Goal: Check status: Check status

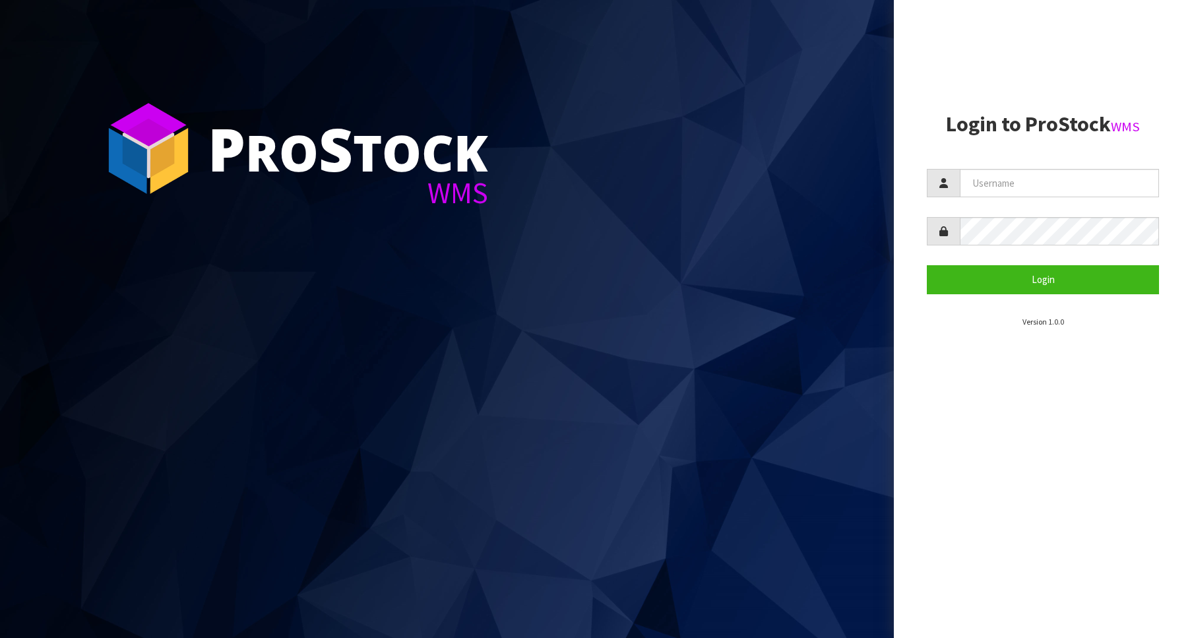
type input "Australianclutch"
click at [1001, 292] on button "Login" at bounding box center [1043, 279] width 232 height 28
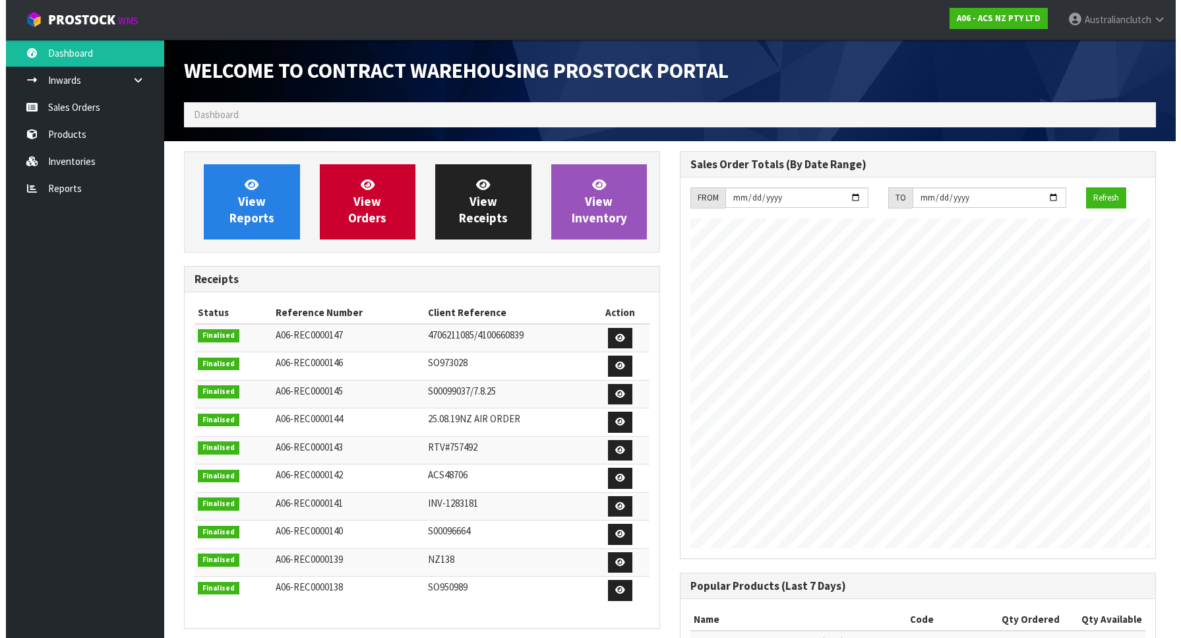
scroll to position [658813, 659048]
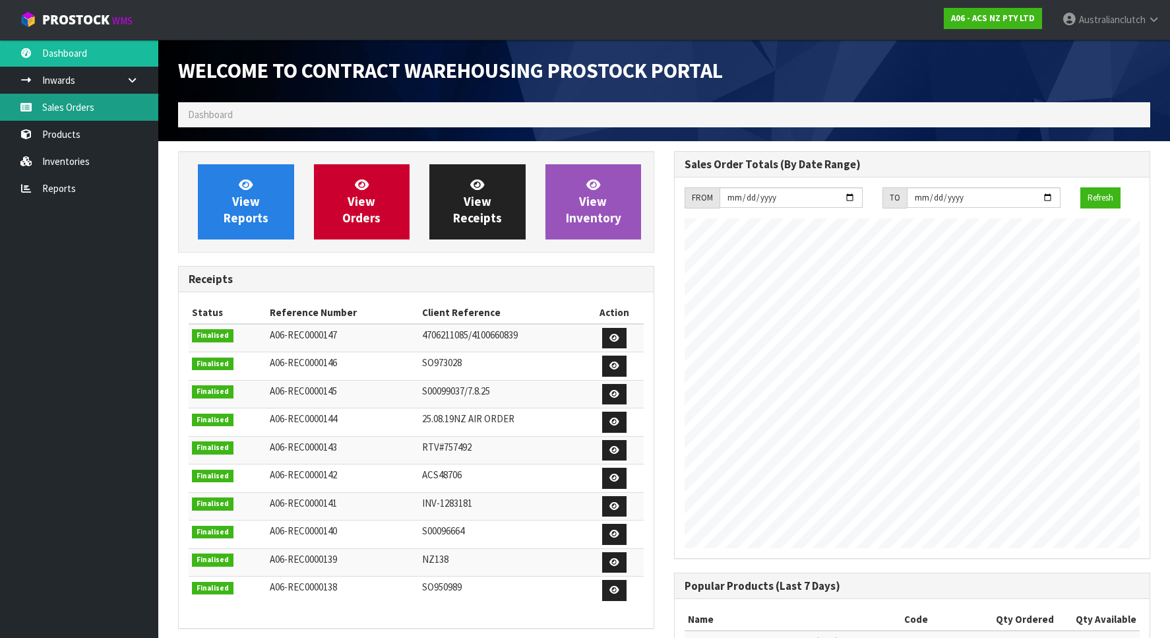
click at [84, 100] on link "Sales Orders" at bounding box center [79, 107] width 158 height 27
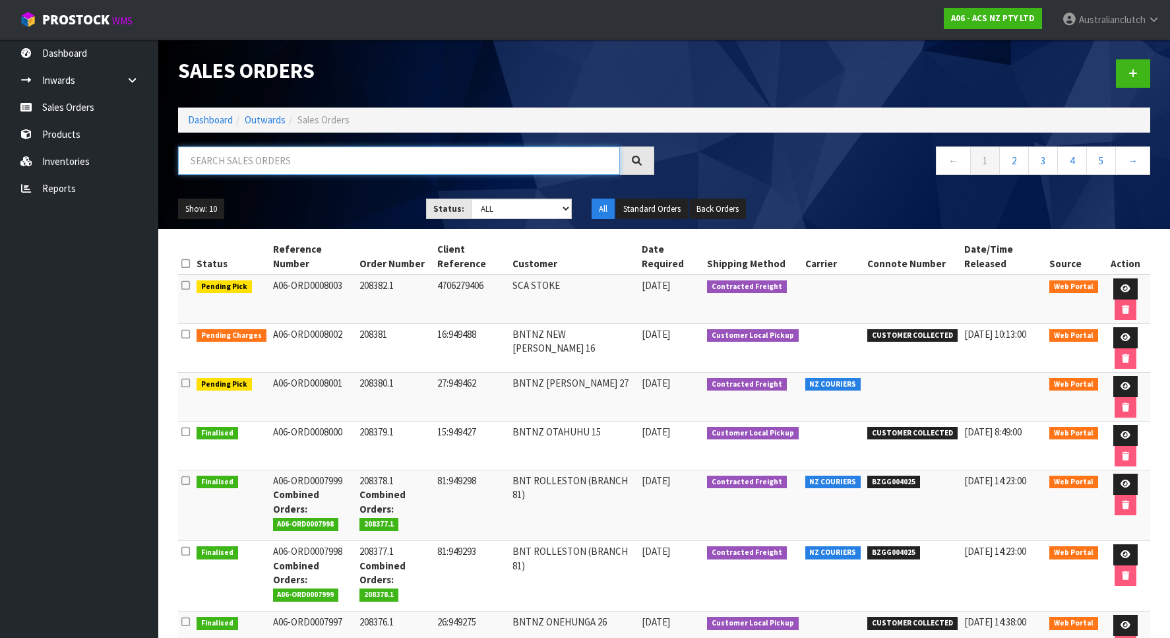
click at [283, 167] on input "text" at bounding box center [399, 160] width 442 height 28
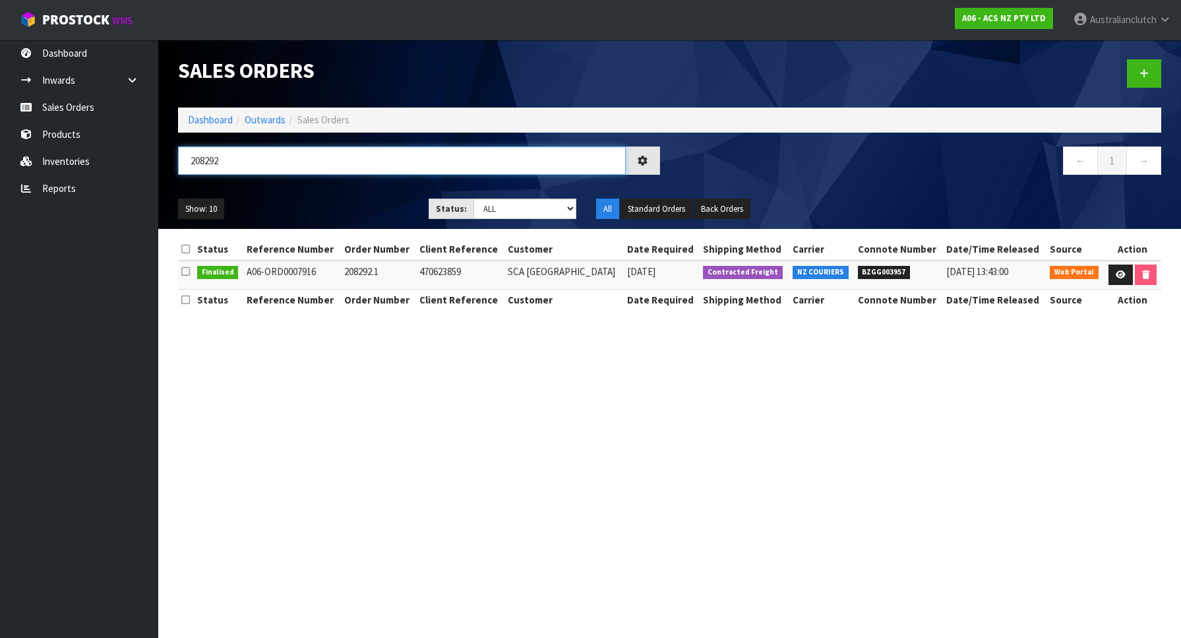
click at [316, 154] on input "208292" at bounding box center [402, 160] width 448 height 28
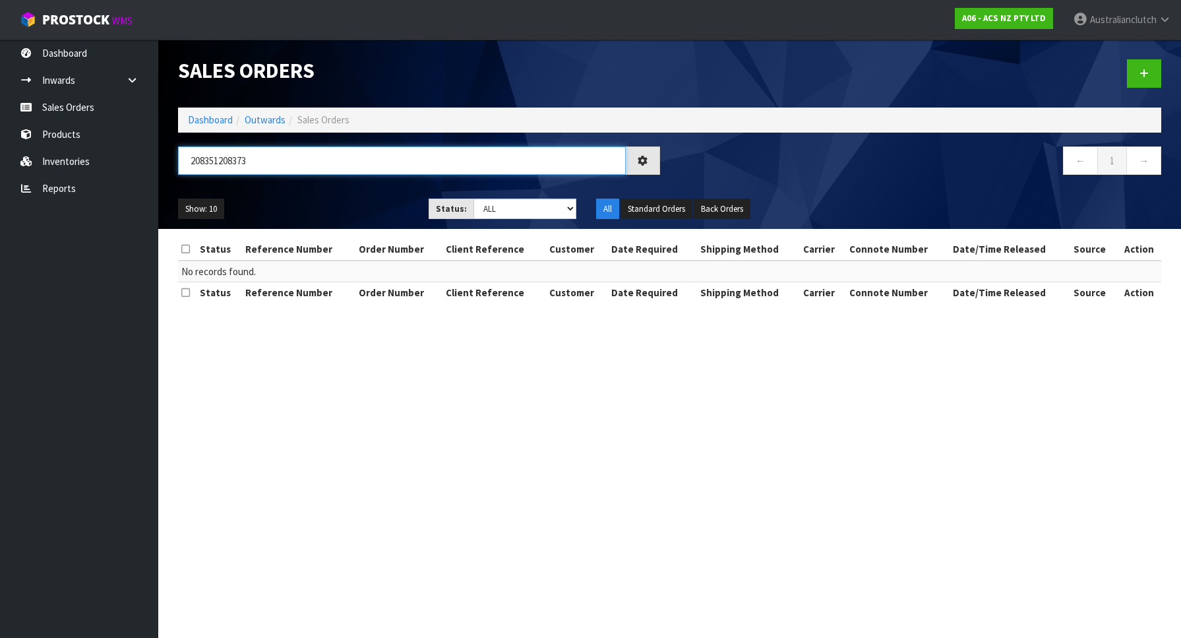
type input "208351208373"
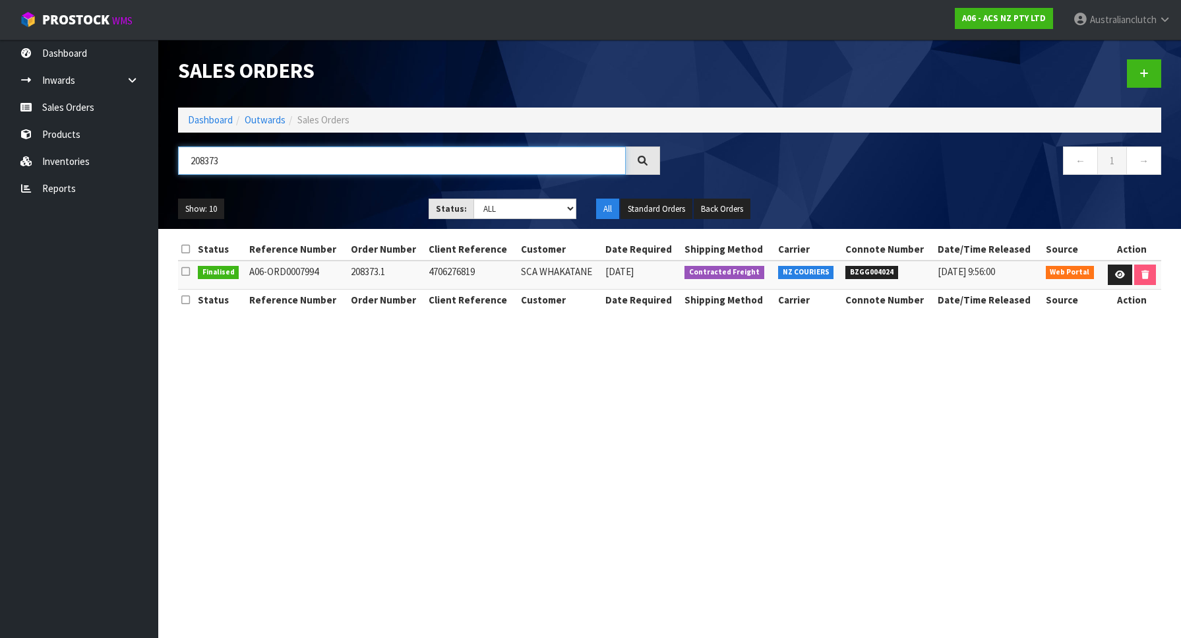
drag, startPoint x: 378, startPoint y: 149, endPoint x: -71, endPoint y: 128, distance: 449.0
click at [178, 146] on input "208373" at bounding box center [402, 160] width 448 height 28
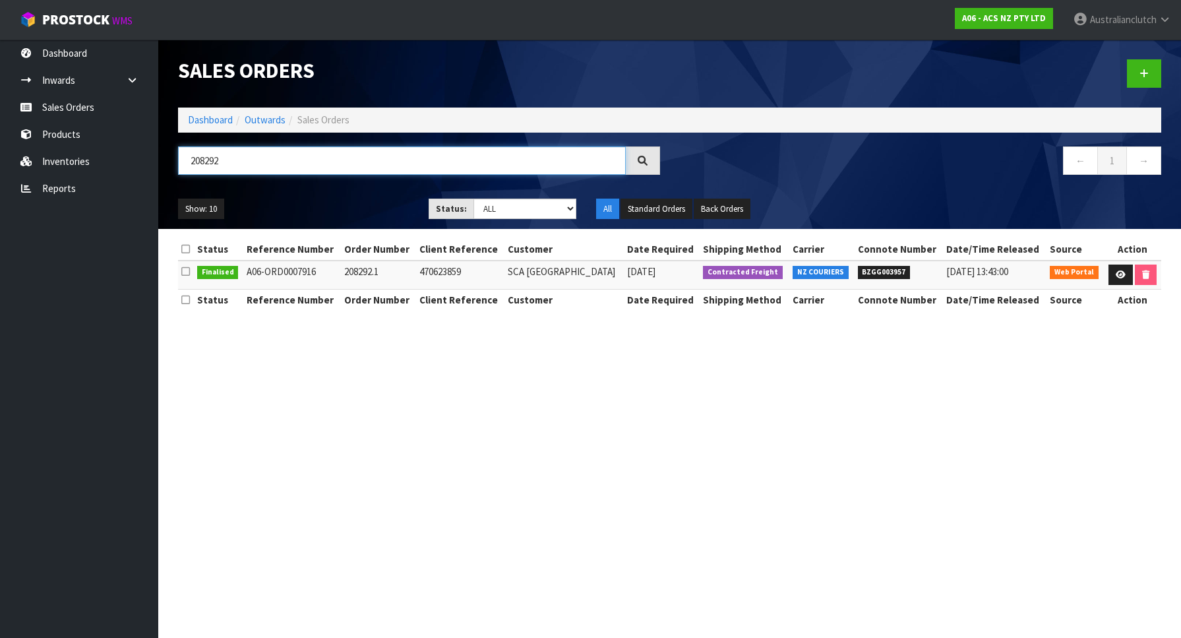
type input "208292"
click at [881, 275] on span "BZGG003957" at bounding box center [884, 272] width 53 height 13
copy span "BZGG003957"
click at [885, 276] on span "BZGG003957" at bounding box center [884, 272] width 53 height 13
